Goal: Information Seeking & Learning: Check status

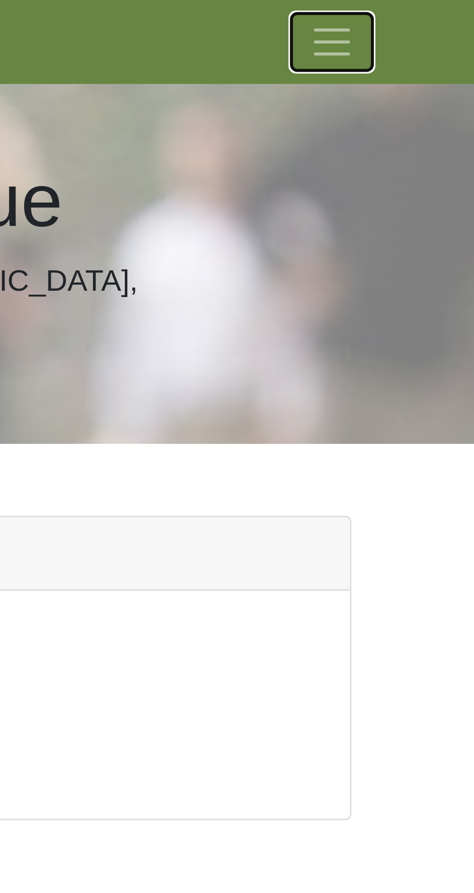
click at [394, 19] on span "Toggle navigation" at bounding box center [398, 13] width 15 height 15
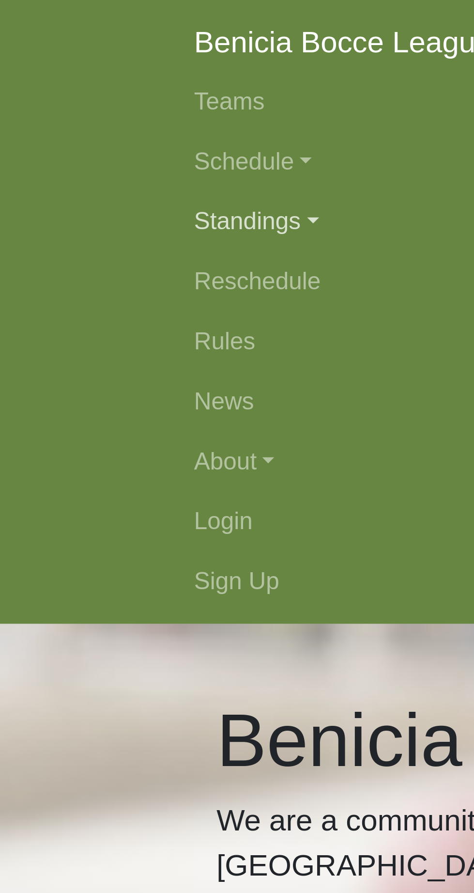
click at [88, 74] on link "Standings" at bounding box center [237, 71] width 349 height 19
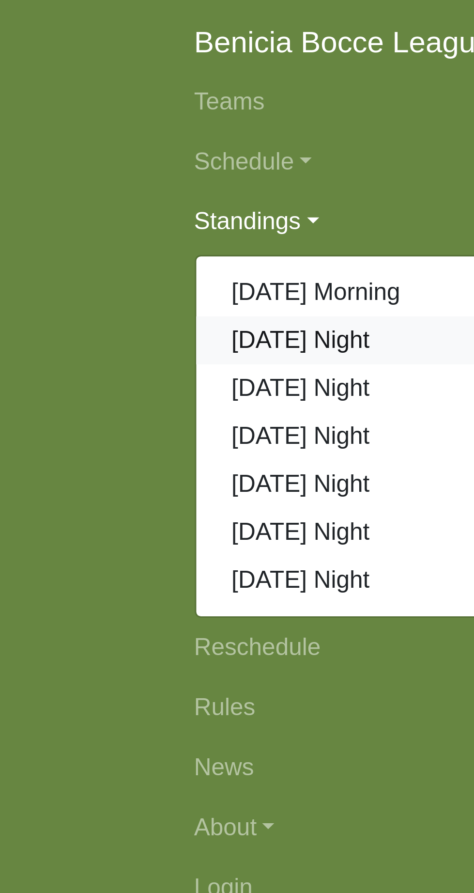
click at [111, 112] on link "[DATE] Night" at bounding box center [237, 110] width 348 height 16
